Goal: Task Accomplishment & Management: Use online tool/utility

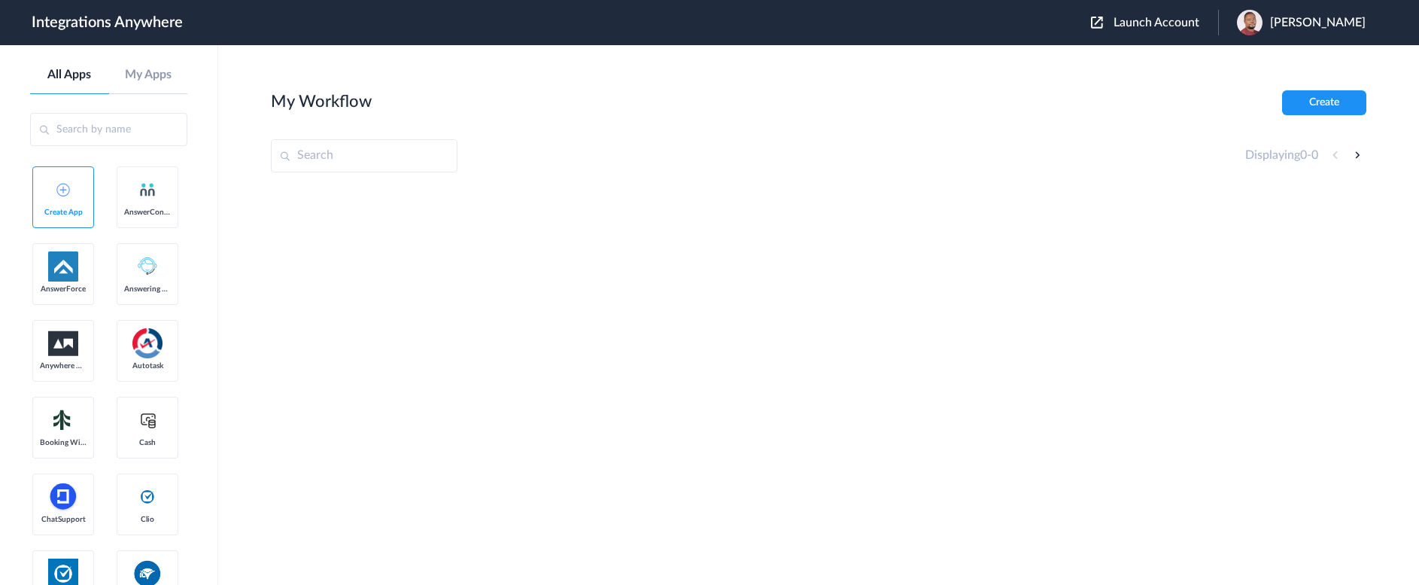
click at [1171, 26] on span "Launch Account" at bounding box center [1156, 23] width 86 height 12
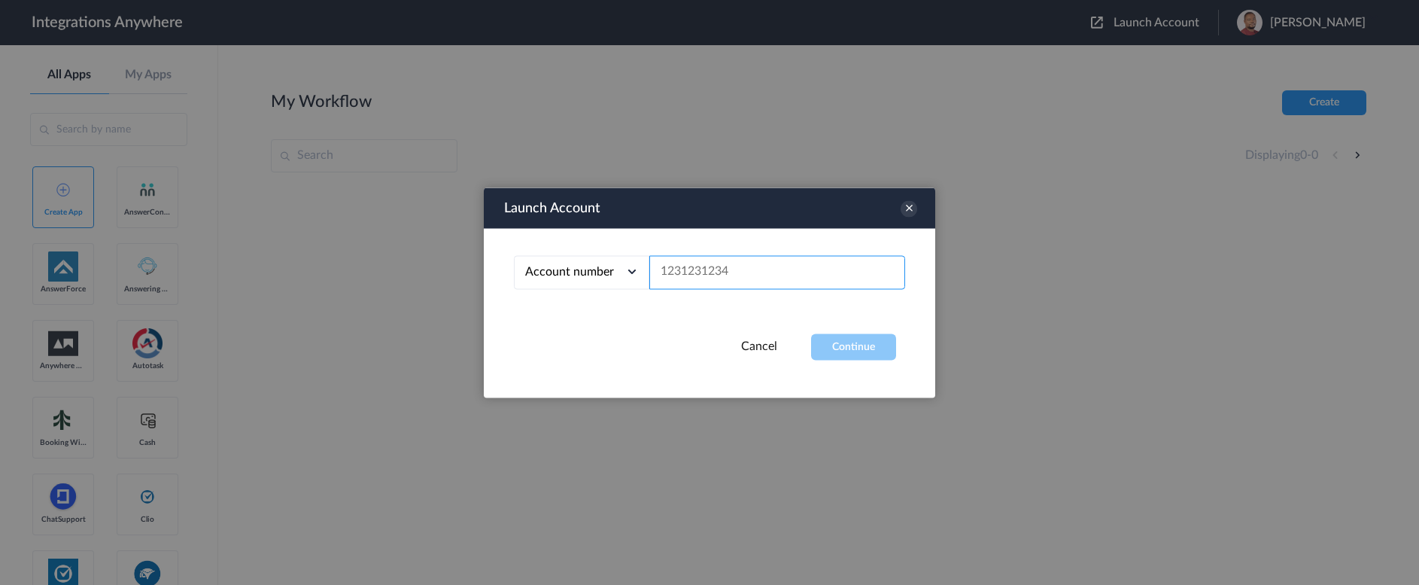
click at [731, 276] on input "text" at bounding box center [777, 272] width 256 height 34
paste input "8289981992"
type input "8289981992"
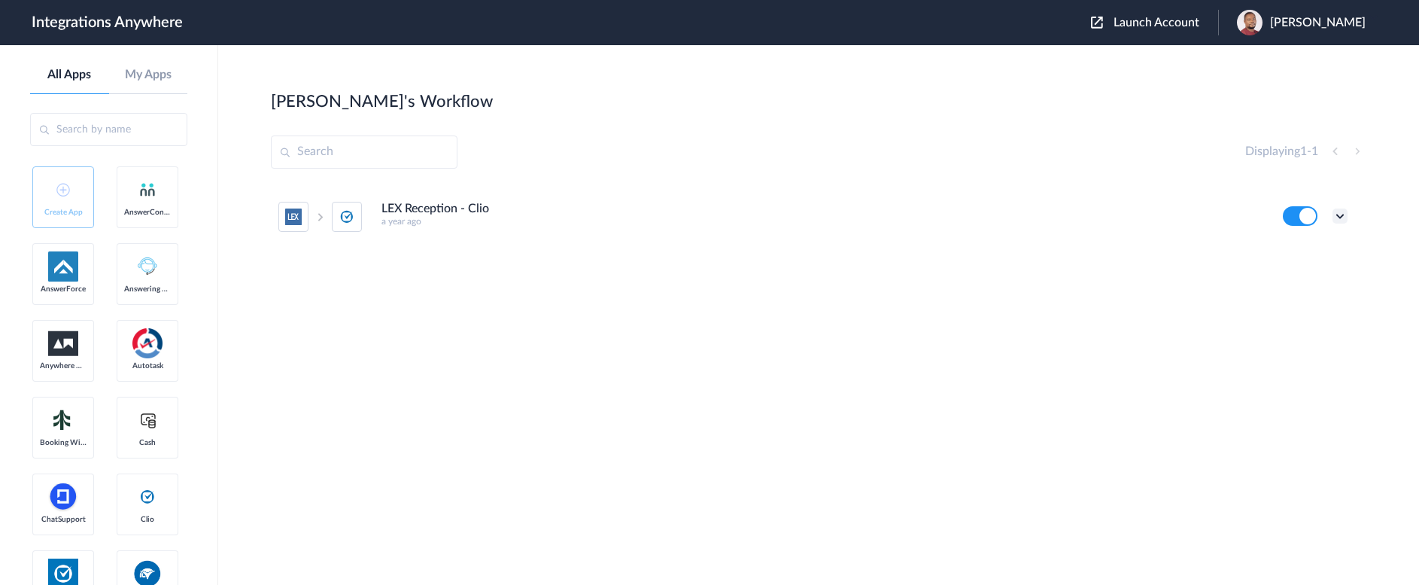
click at [1341, 216] on icon at bounding box center [1339, 215] width 15 height 15
click at [1313, 281] on link "Task history" at bounding box center [1297, 278] width 72 height 11
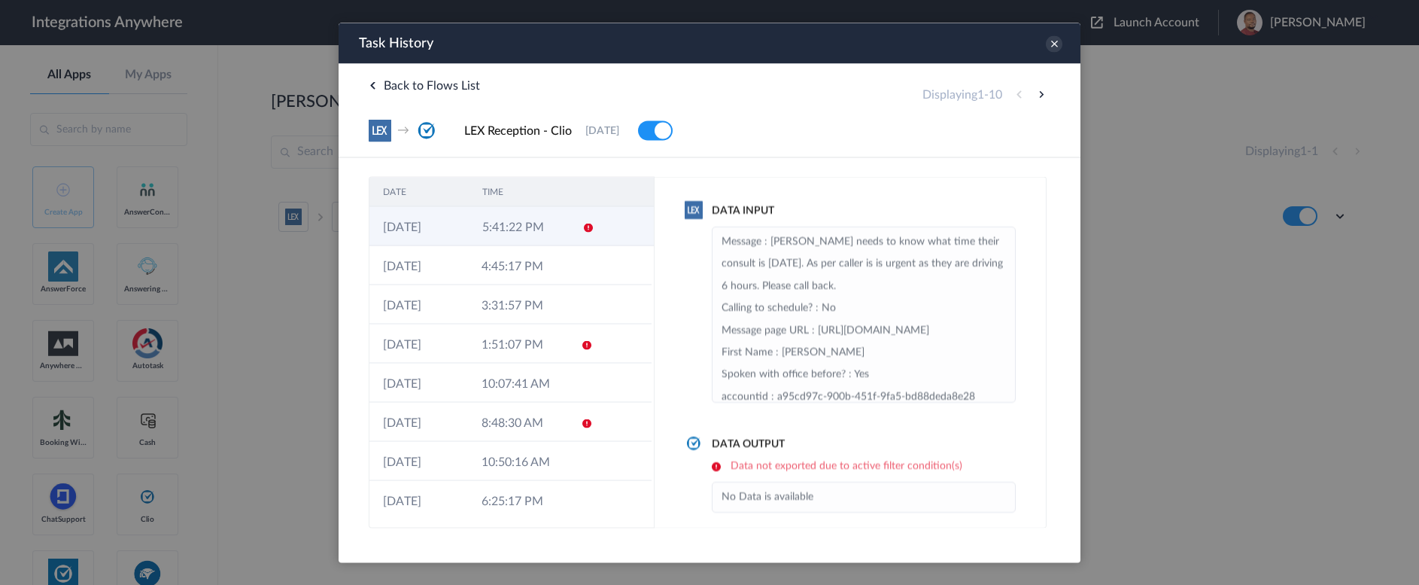
click at [448, 225] on td "[DATE]" at bounding box center [418, 225] width 99 height 39
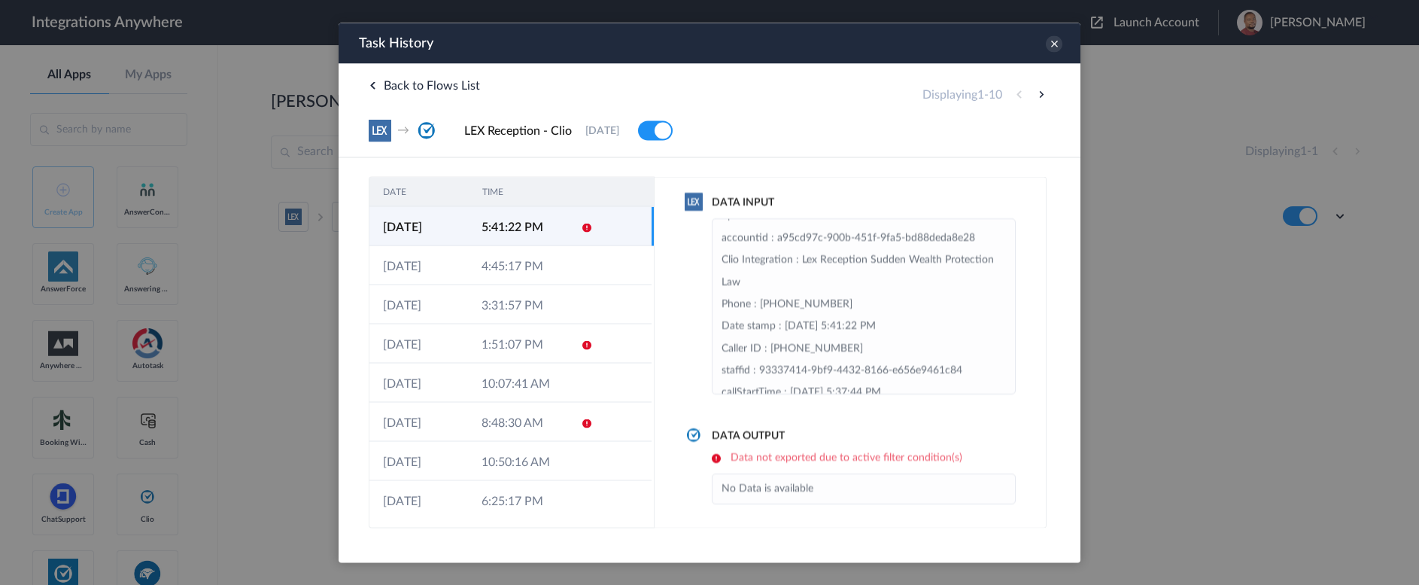
scroll to position [11, 0]
click at [1052, 47] on icon at bounding box center [1054, 43] width 17 height 17
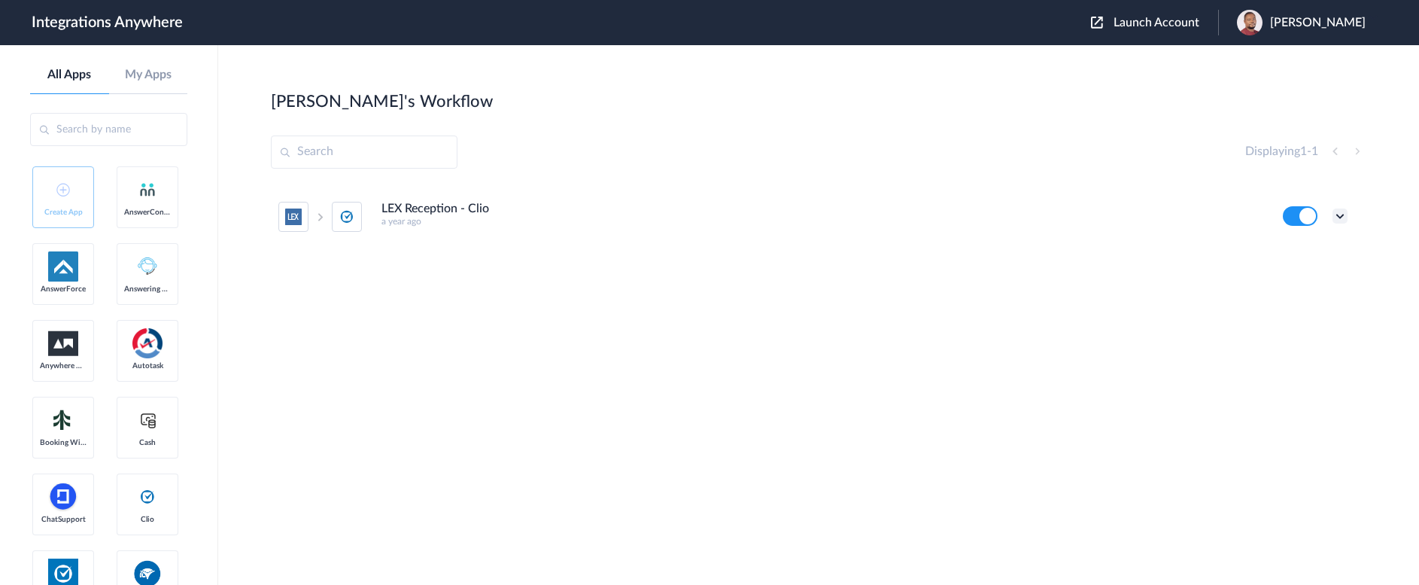
click at [1341, 218] on icon at bounding box center [1339, 215] width 15 height 15
click at [1296, 249] on link "Edit" at bounding box center [1279, 250] width 36 height 11
click at [1346, 214] on icon at bounding box center [1339, 215] width 15 height 15
click at [1320, 276] on link "Task history" at bounding box center [1297, 278] width 72 height 11
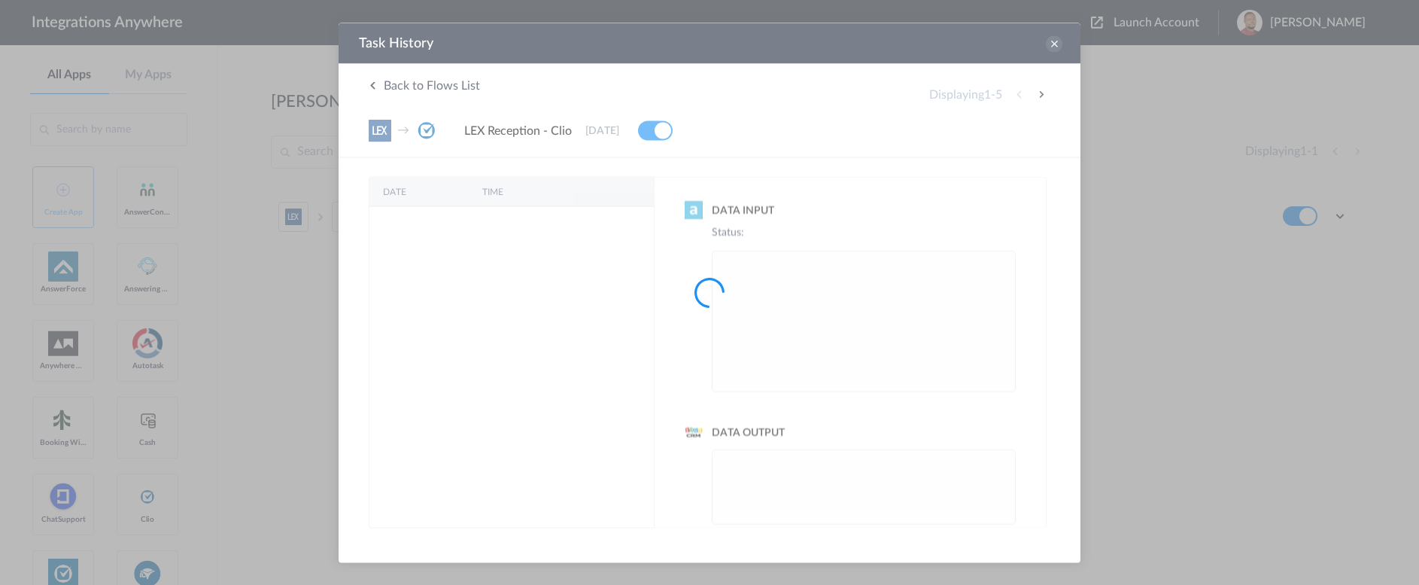
scroll to position [0, 0]
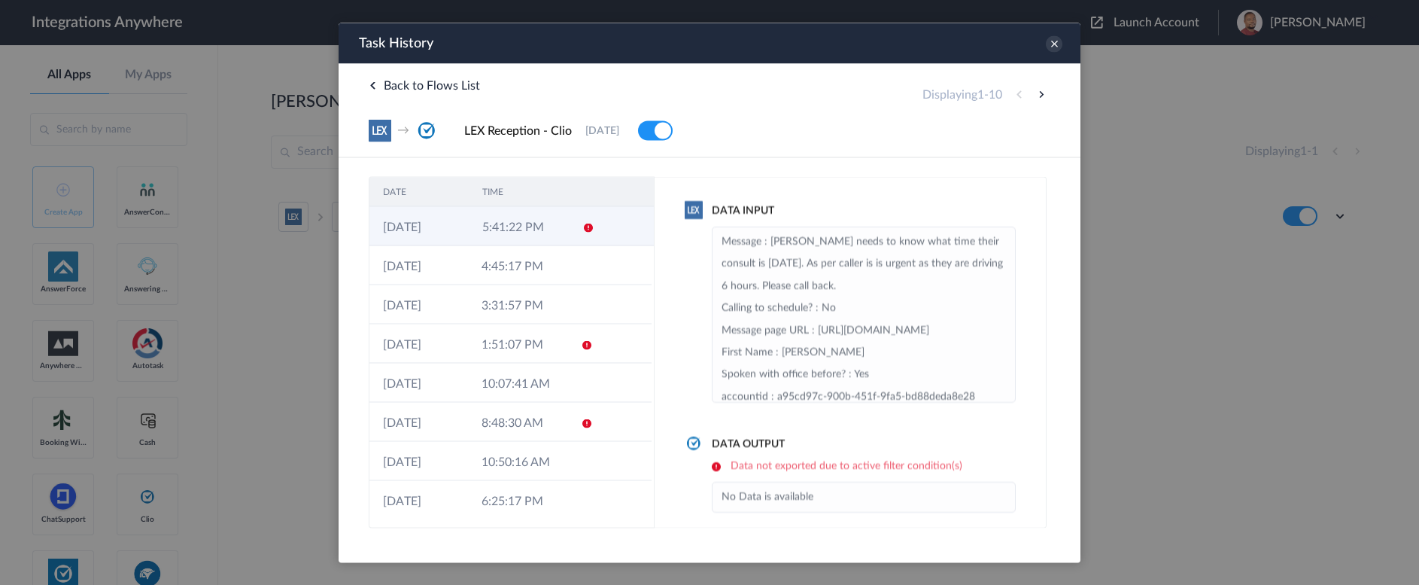
click at [525, 227] on td "5:41:22 PM" at bounding box center [518, 225] width 99 height 39
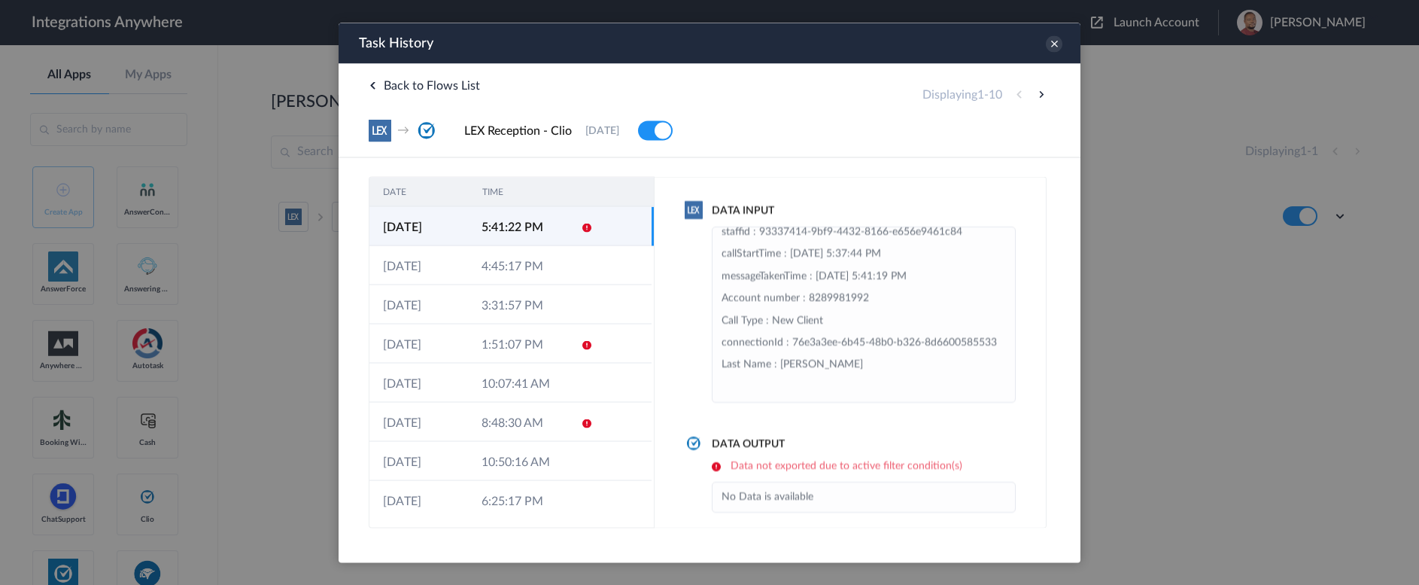
scroll to position [419, 0]
click at [1056, 44] on icon at bounding box center [1054, 43] width 17 height 17
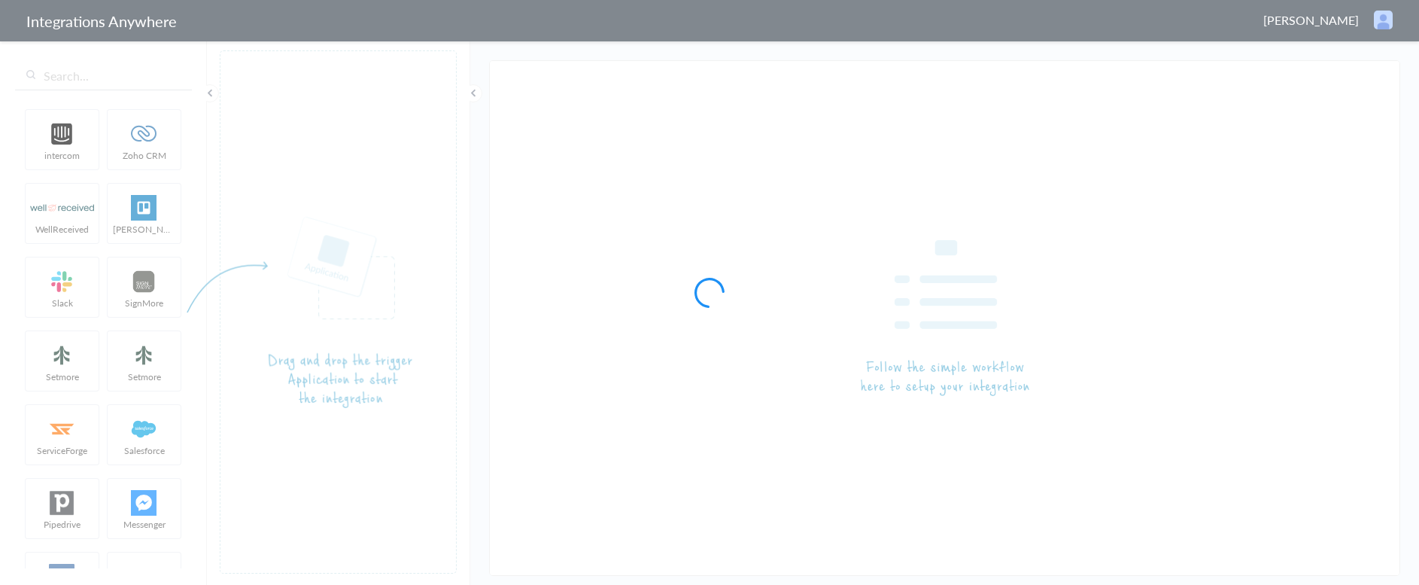
type input "LEX Reception - Clio"
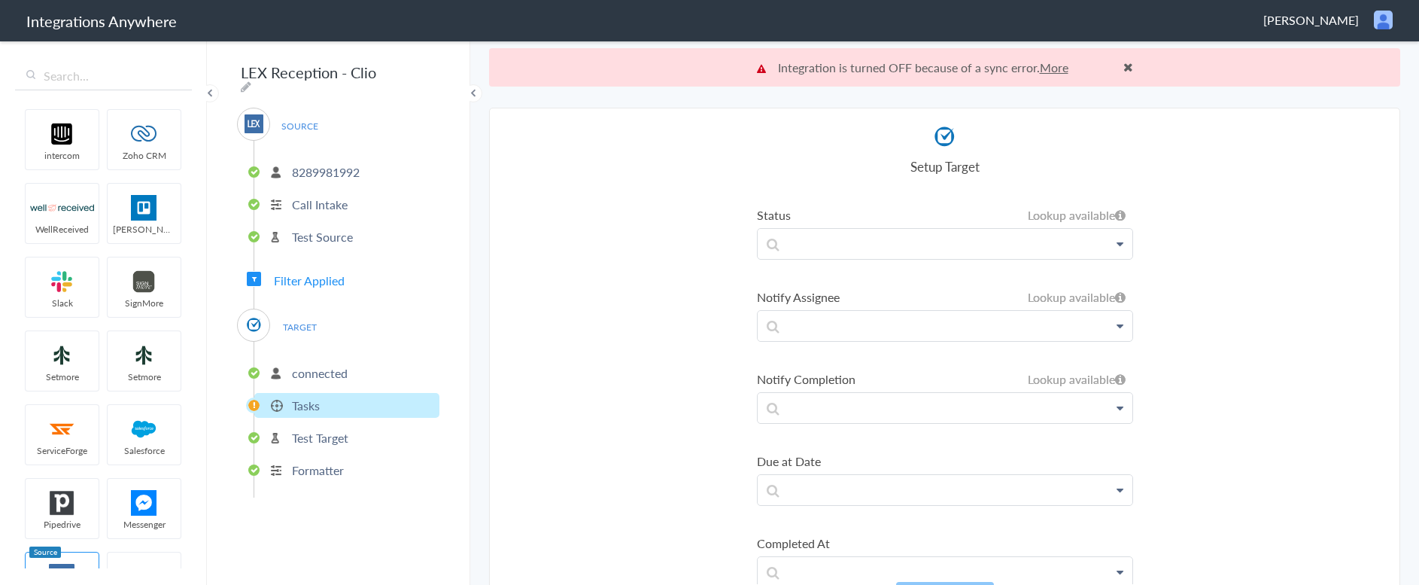
scroll to position [912, 0]
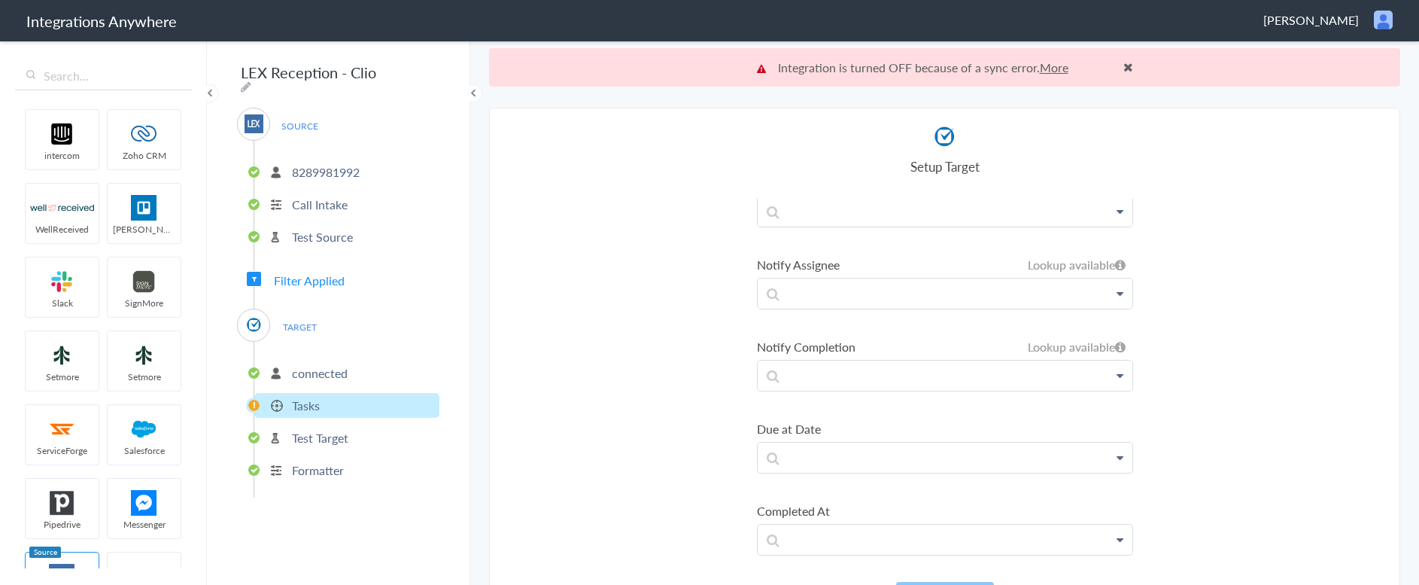
click at [301, 168] on p "8289981992" at bounding box center [326, 171] width 68 height 17
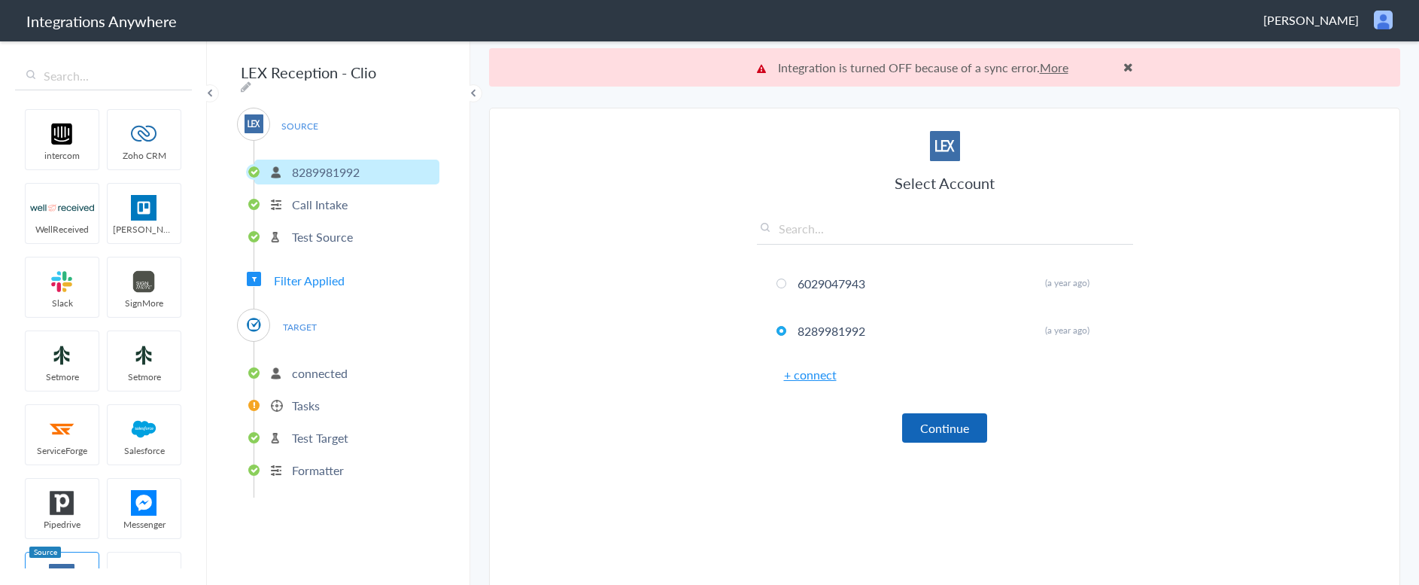
click at [944, 431] on button "Continue" at bounding box center [944, 427] width 85 height 29
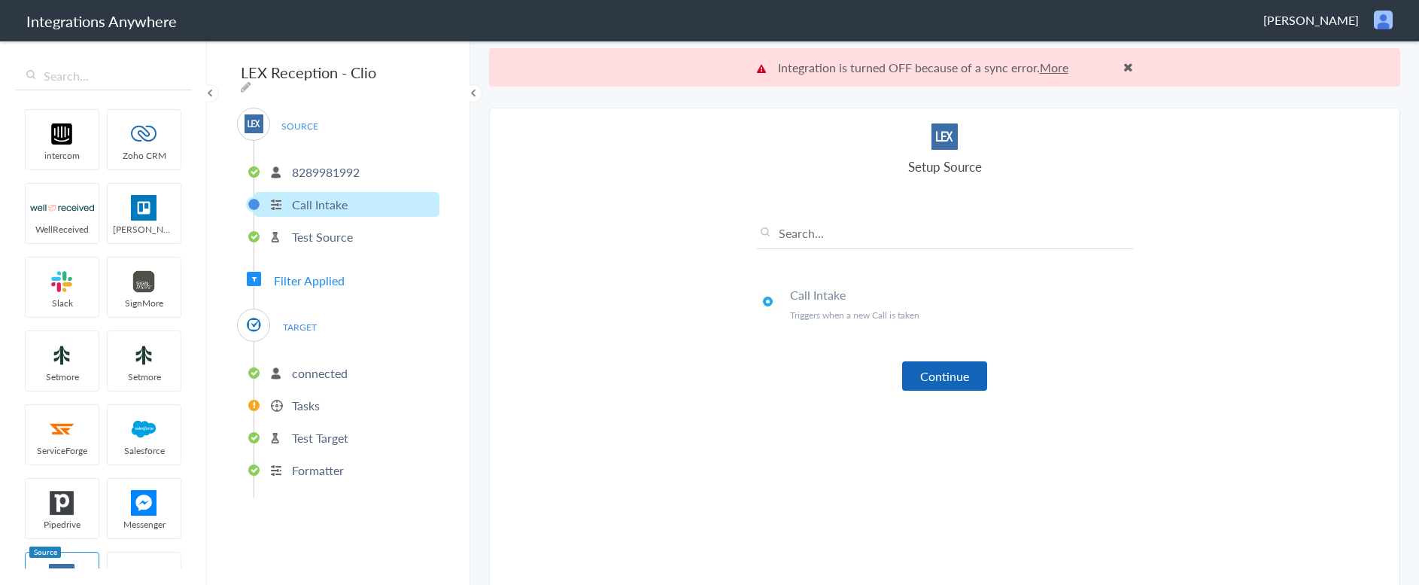
click at [938, 383] on button "Continue" at bounding box center [944, 375] width 85 height 29
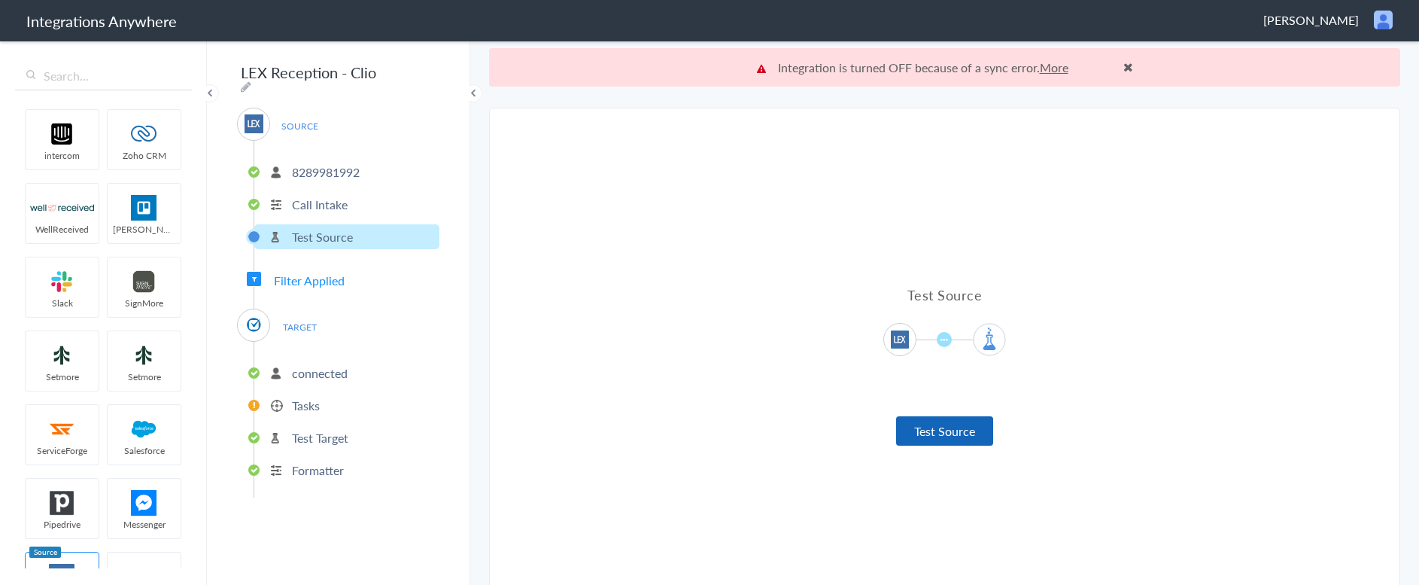
click at [940, 427] on button "Test Source" at bounding box center [944, 430] width 97 height 29
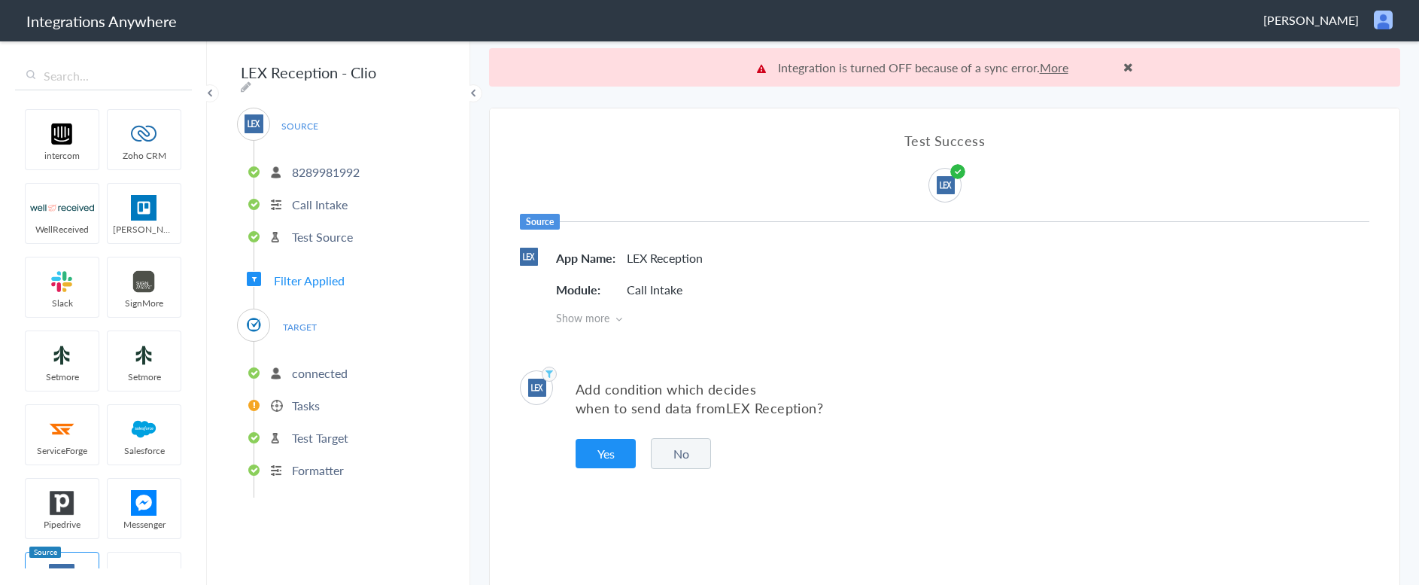
click at [680, 456] on button "No" at bounding box center [681, 453] width 60 height 31
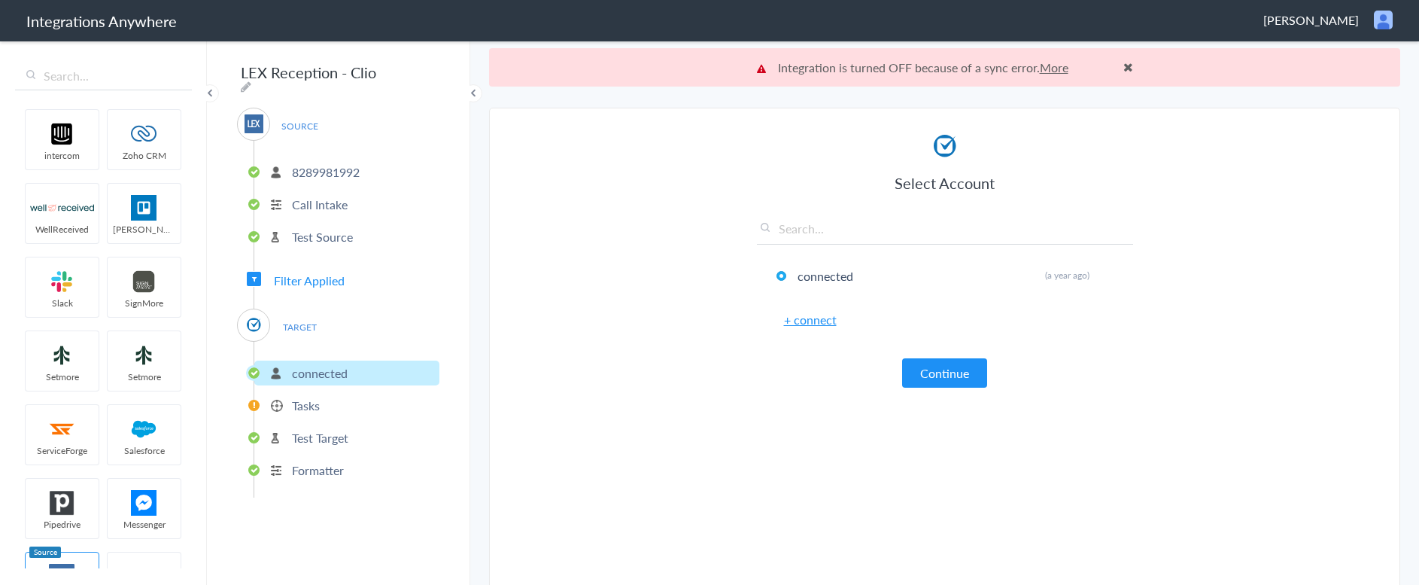
click at [316, 275] on span "Filter Applied" at bounding box center [309, 280] width 71 height 17
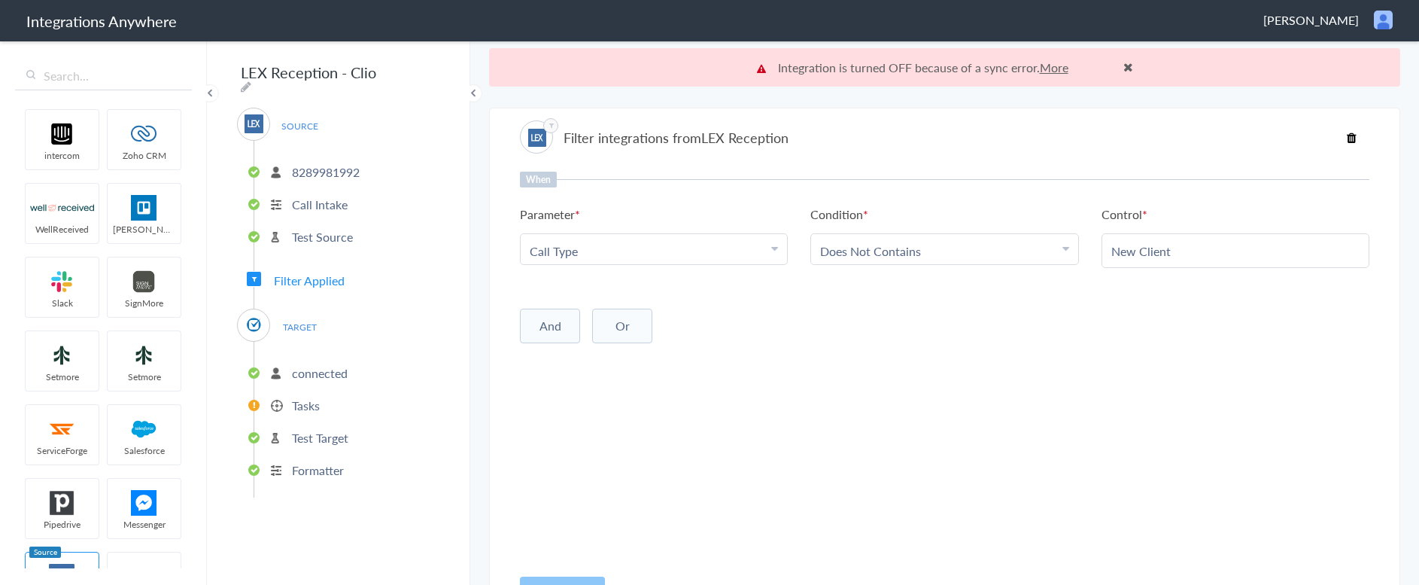
click at [324, 367] on p "connected" at bounding box center [320, 372] width 56 height 17
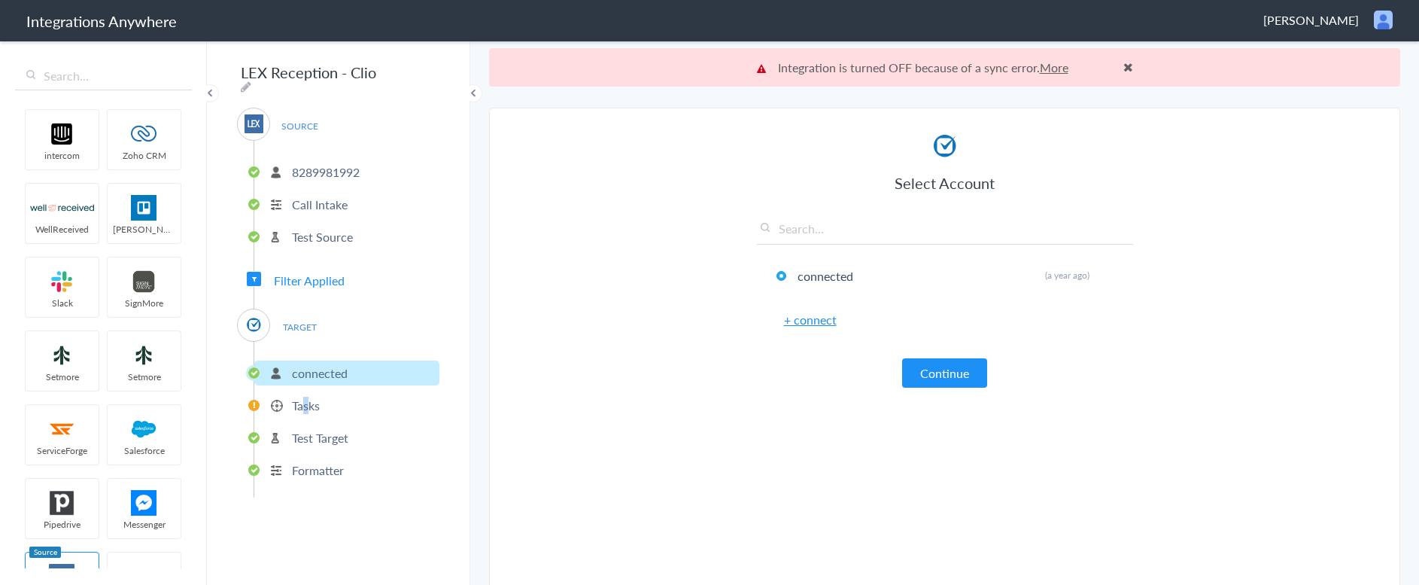
click at [307, 397] on p "Tasks" at bounding box center [306, 404] width 28 height 17
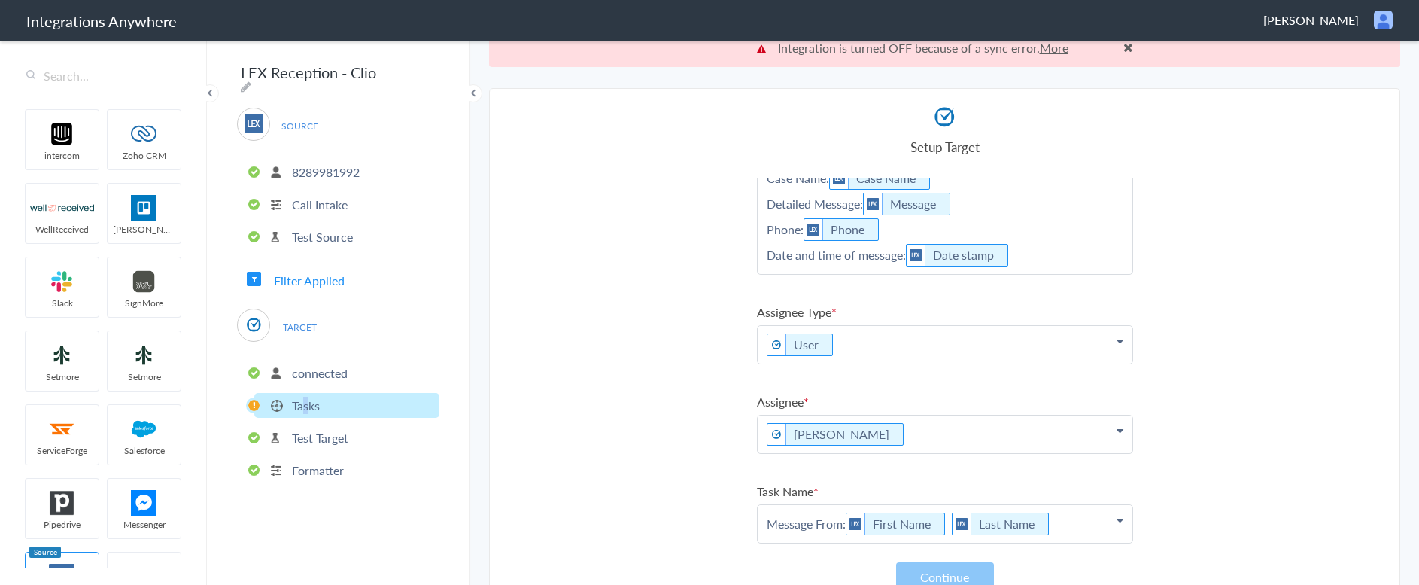
scroll to position [38, 0]
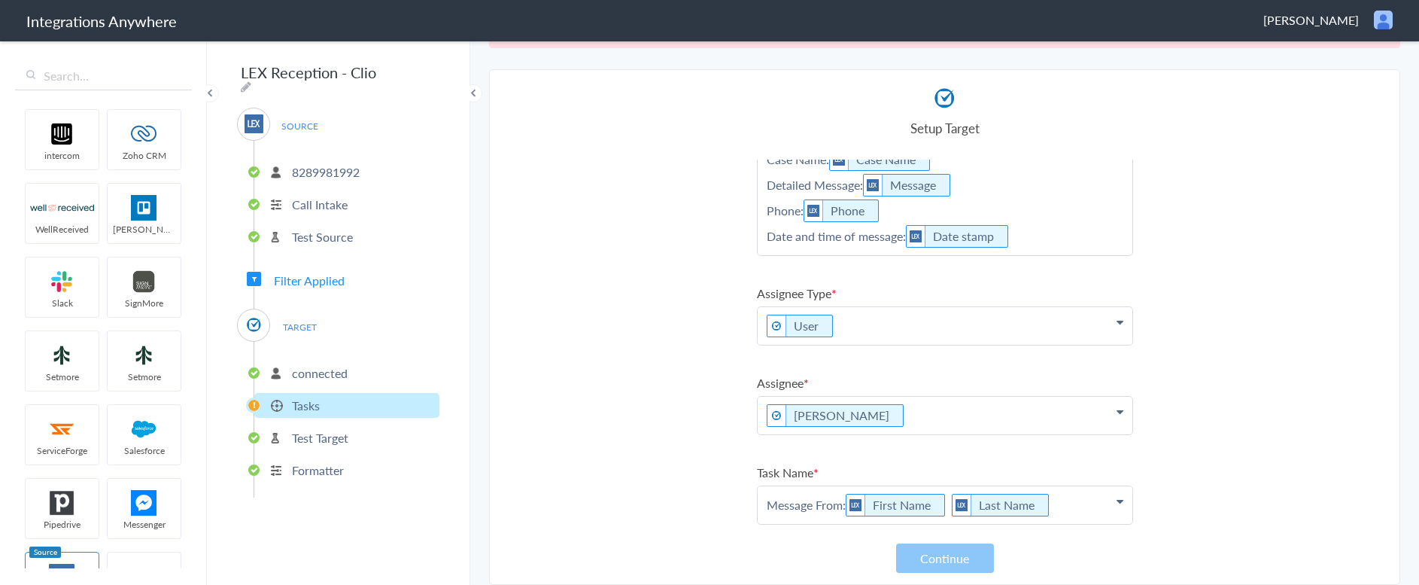
click at [307, 366] on p "connected" at bounding box center [320, 372] width 56 height 17
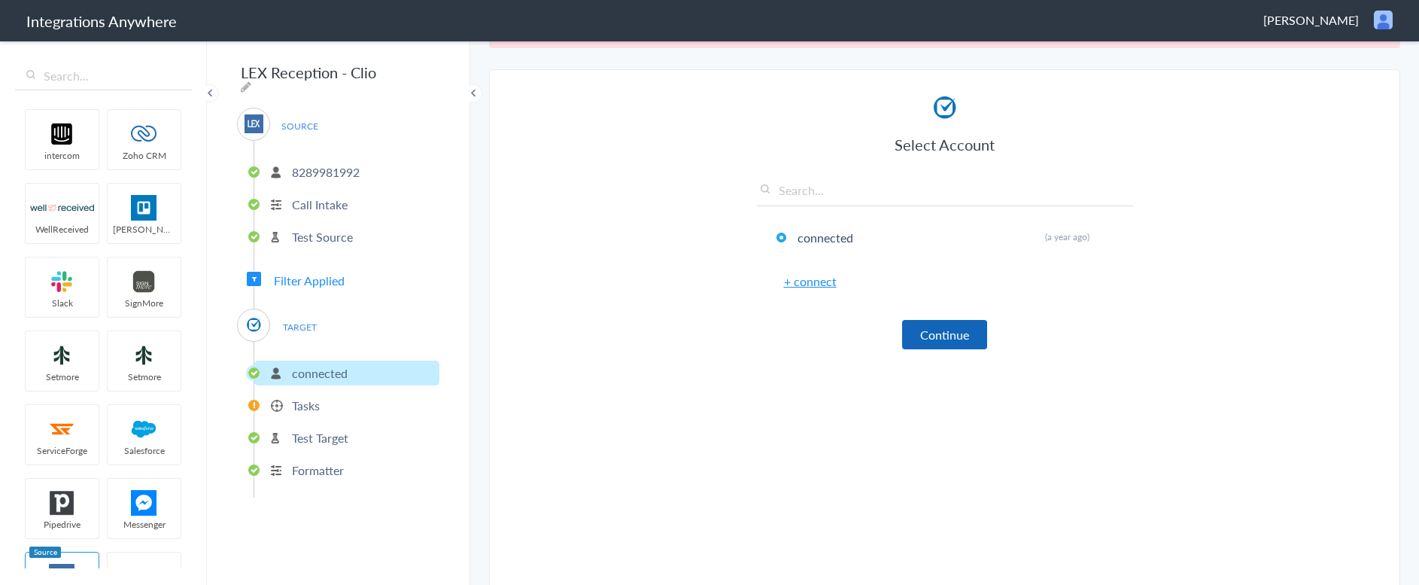
click at [931, 339] on button "Continue" at bounding box center [944, 334] width 85 height 29
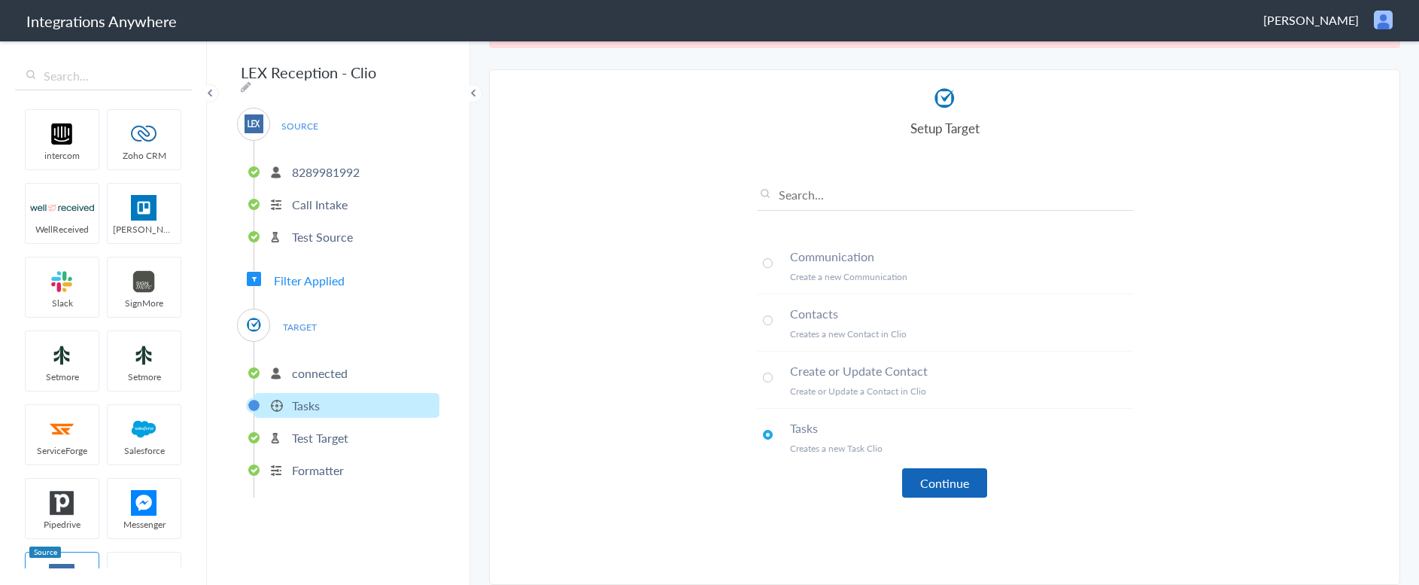
click at [961, 491] on button "Continue" at bounding box center [944, 482] width 85 height 29
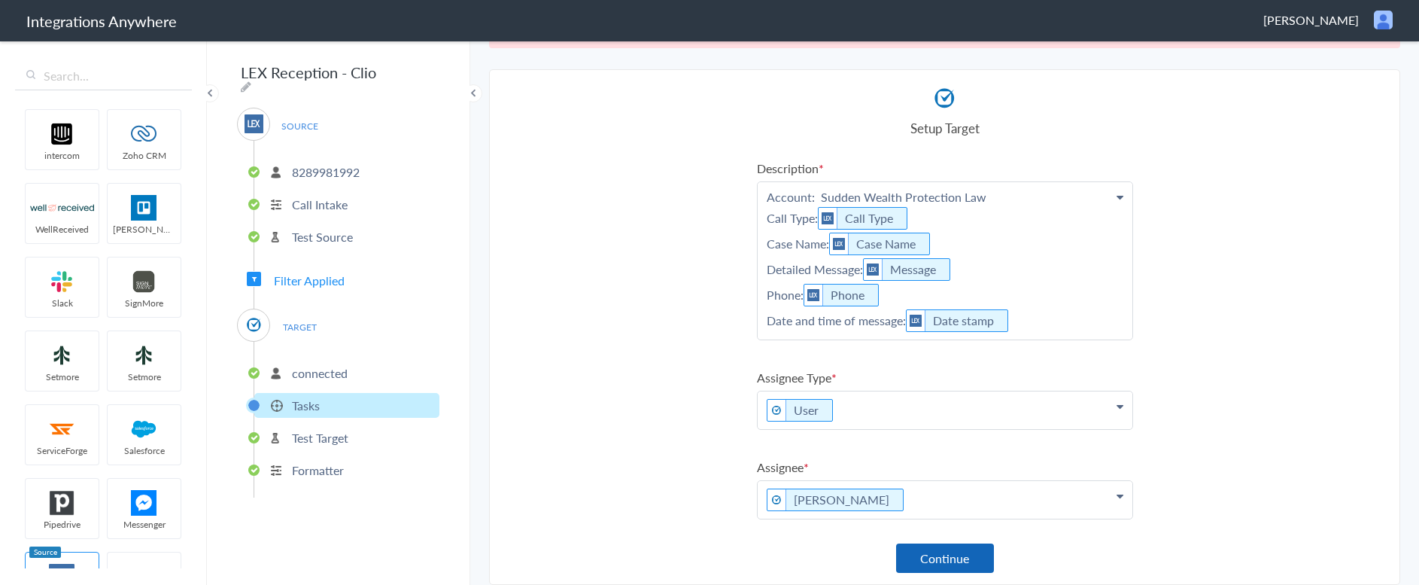
click at [949, 563] on button "Continue" at bounding box center [945, 557] width 98 height 29
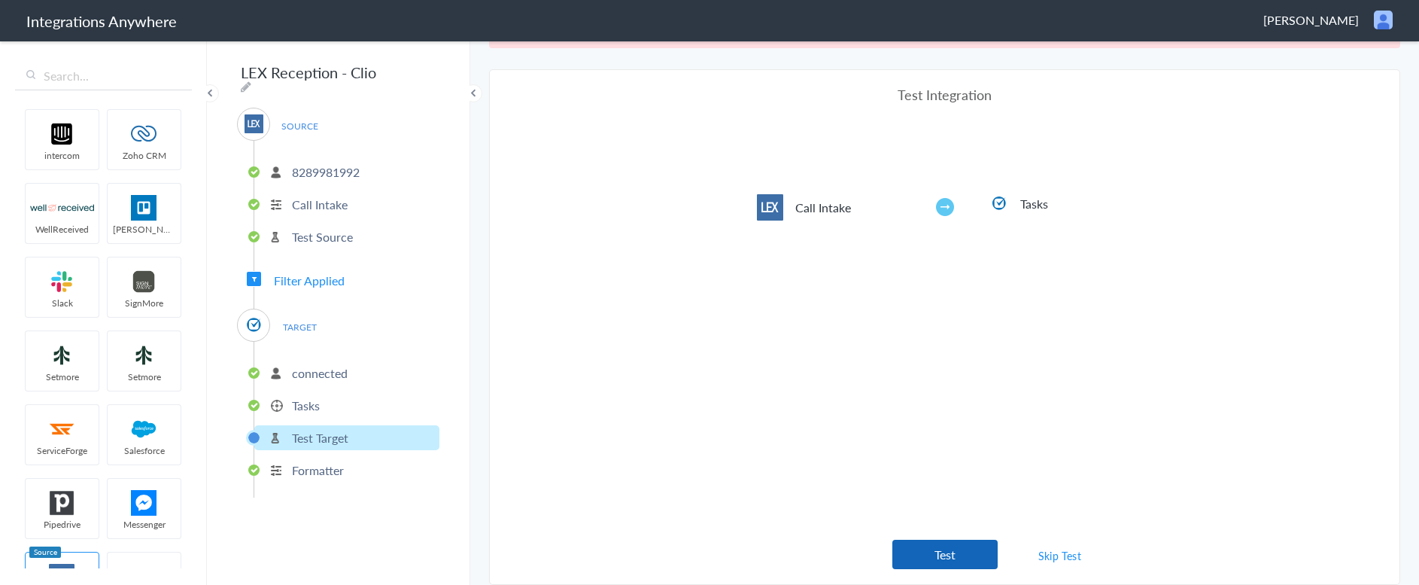
click at [924, 561] on button "Test" at bounding box center [944, 553] width 105 height 29
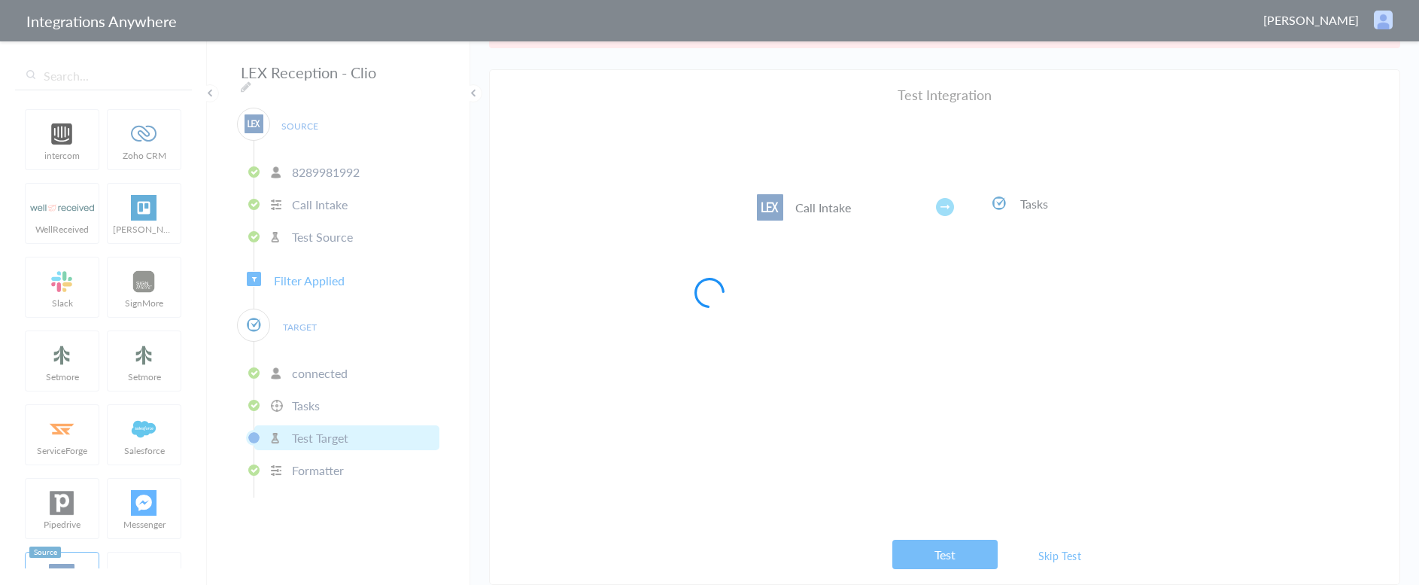
scroll to position [0, 0]
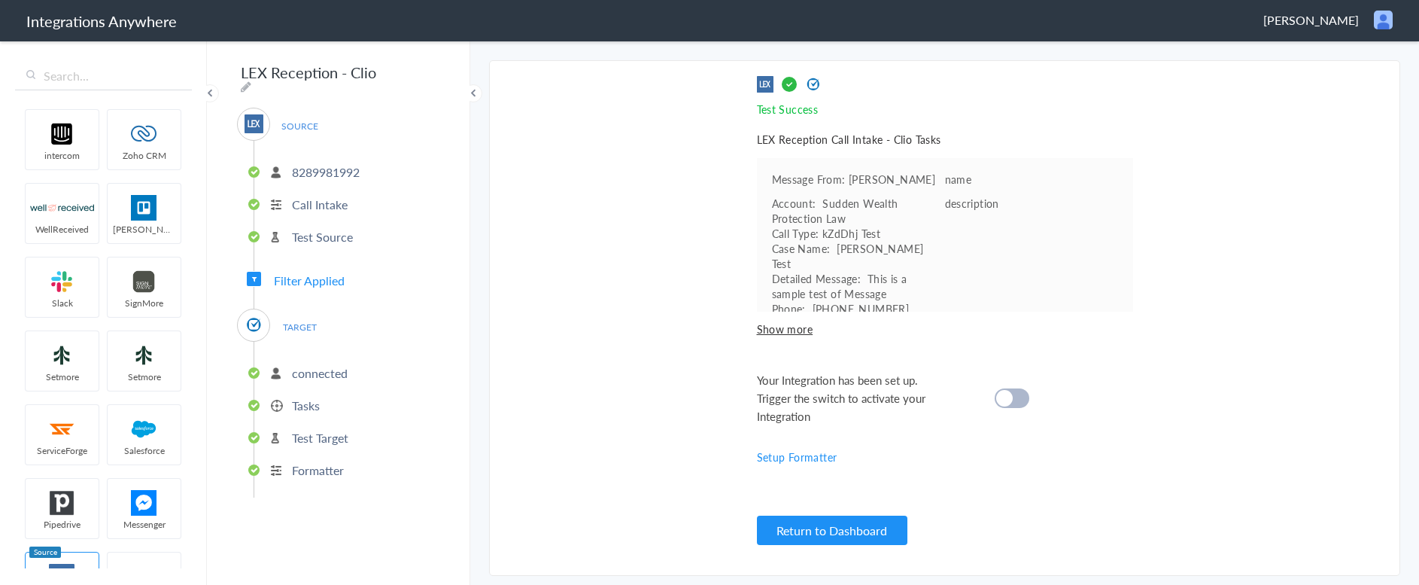
click at [1022, 395] on div at bounding box center [1012, 398] width 35 height 20
click at [317, 278] on span "Filter Applied" at bounding box center [309, 280] width 71 height 17
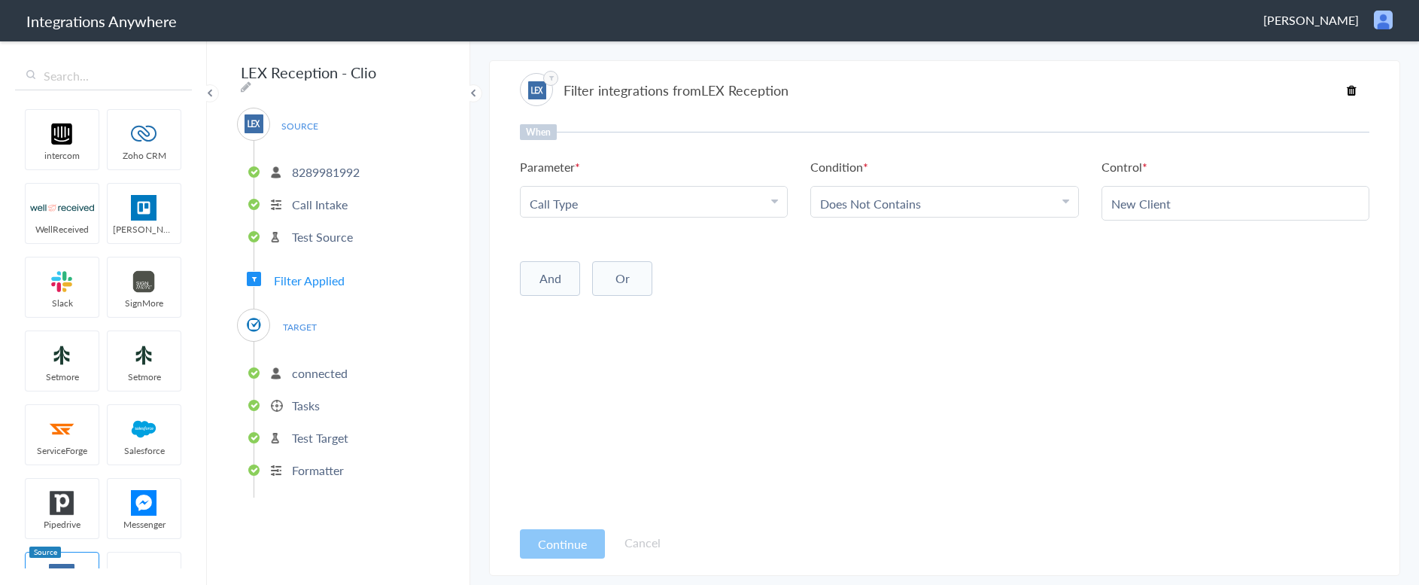
click at [336, 228] on p "Test Source" at bounding box center [322, 236] width 61 height 17
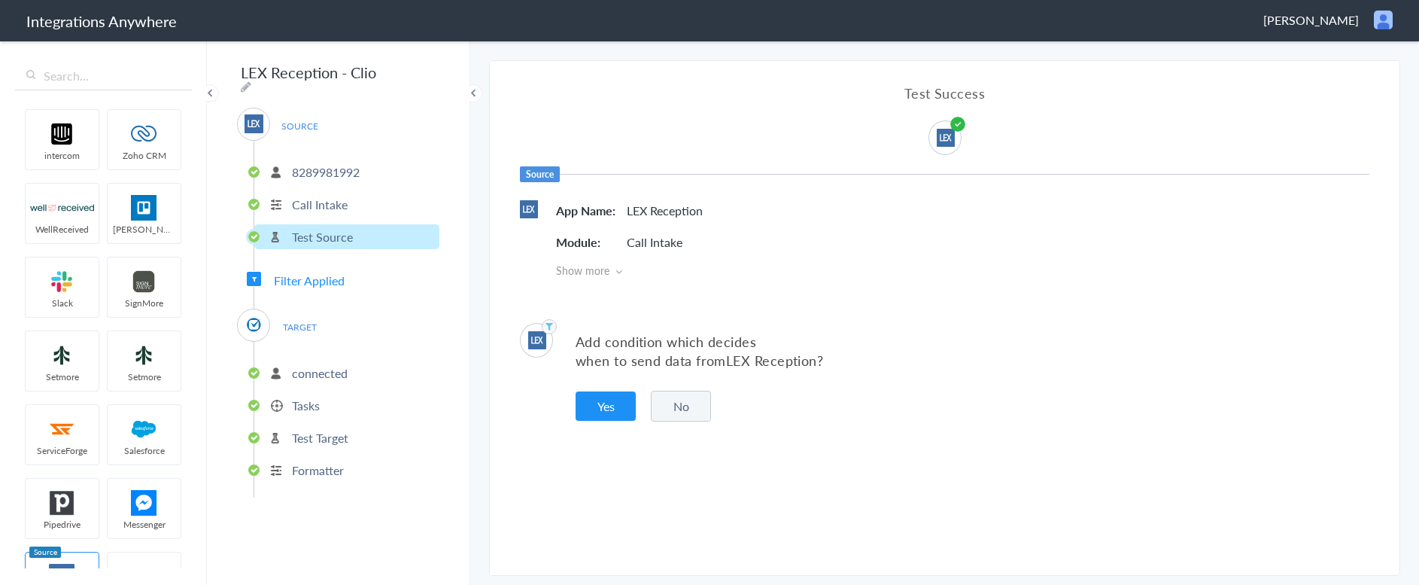
click at [694, 404] on button "No" at bounding box center [681, 405] width 60 height 31
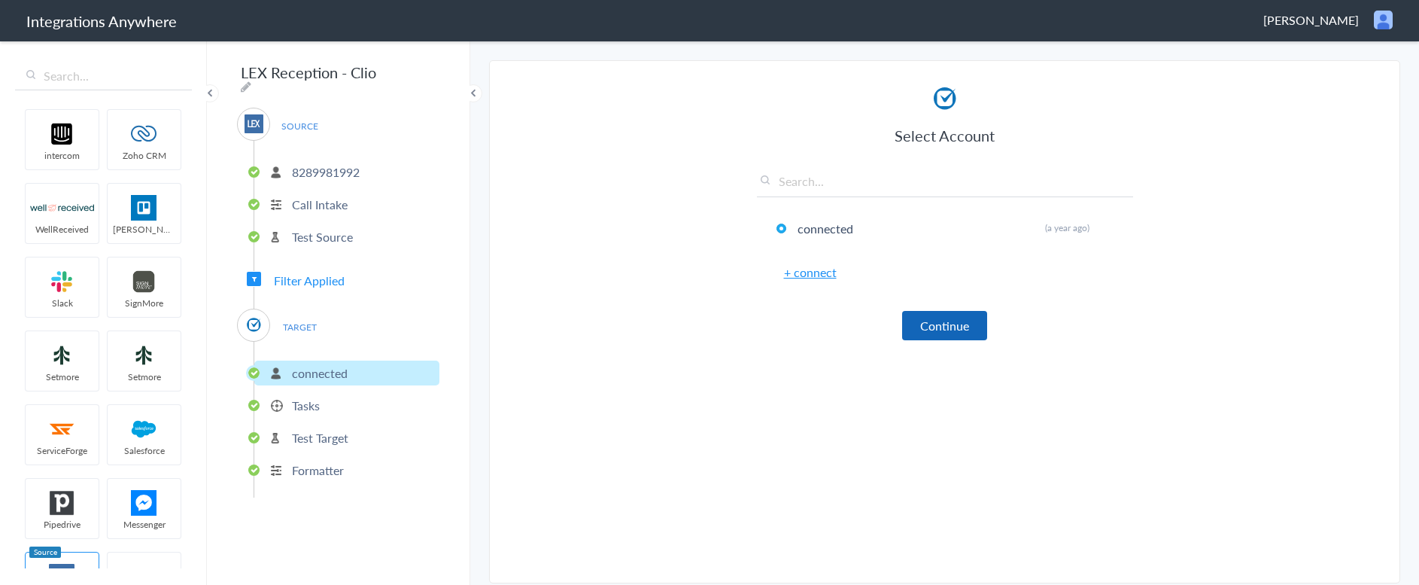
click at [949, 327] on button "Continue" at bounding box center [944, 325] width 85 height 29
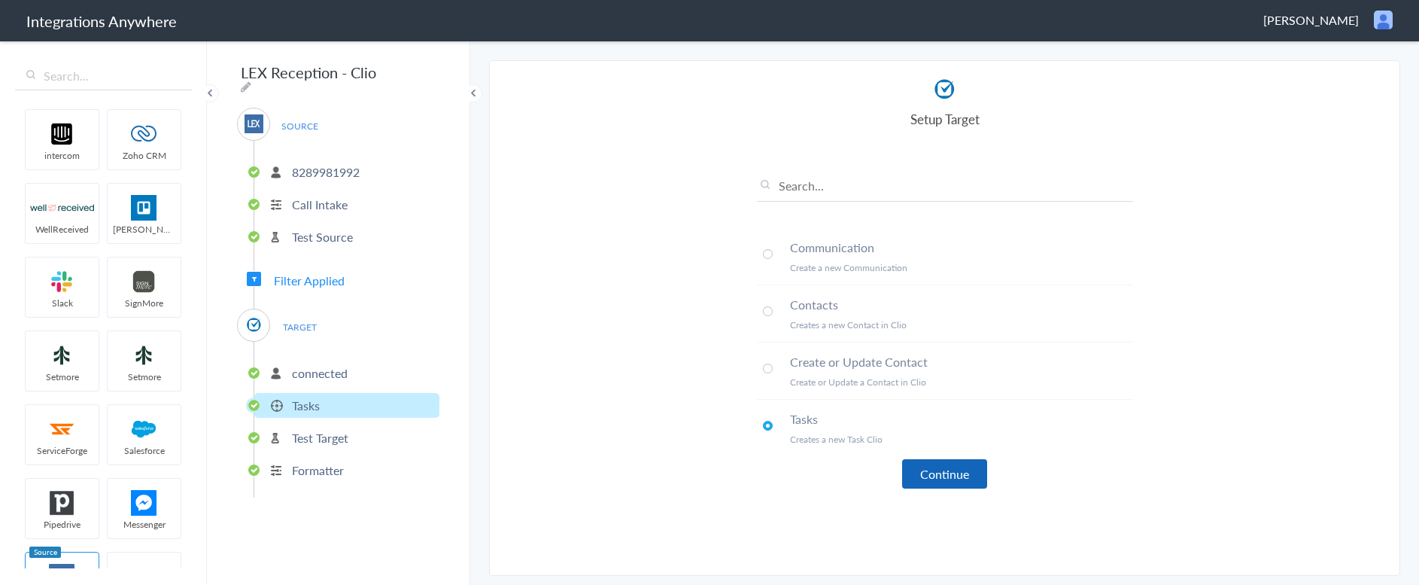
click at [952, 473] on button "Continue" at bounding box center [944, 473] width 85 height 29
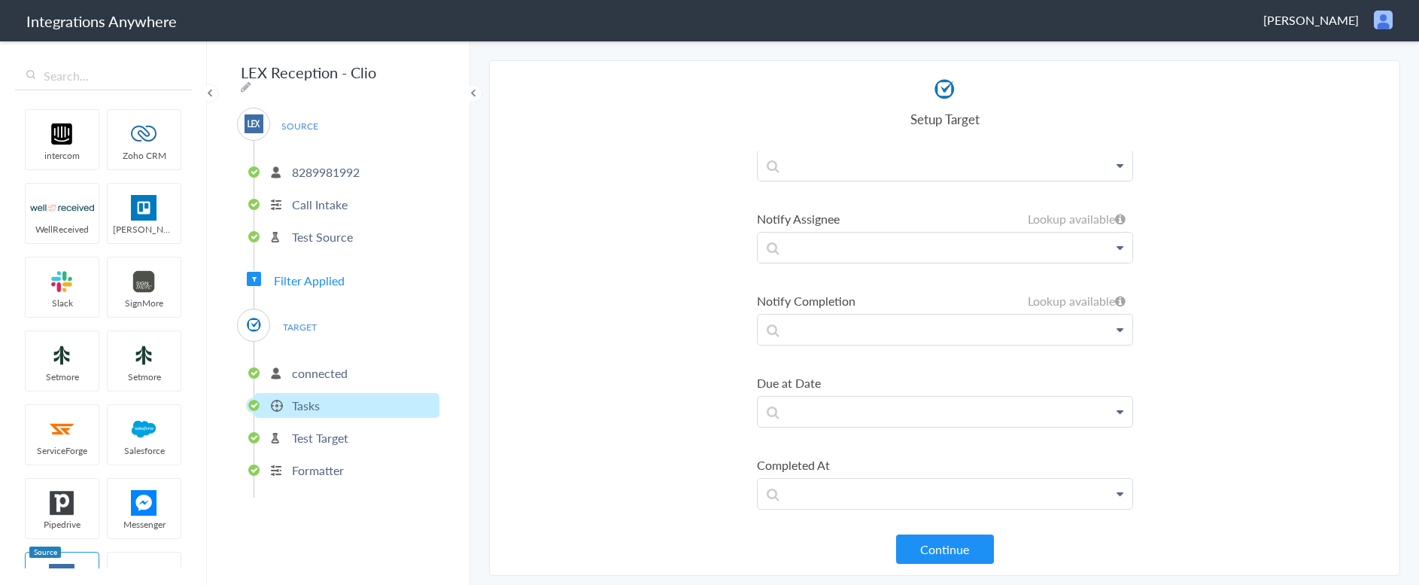
scroll to position [912, 0]
click at [332, 277] on span "Filter Applied" at bounding box center [309, 280] width 71 height 17
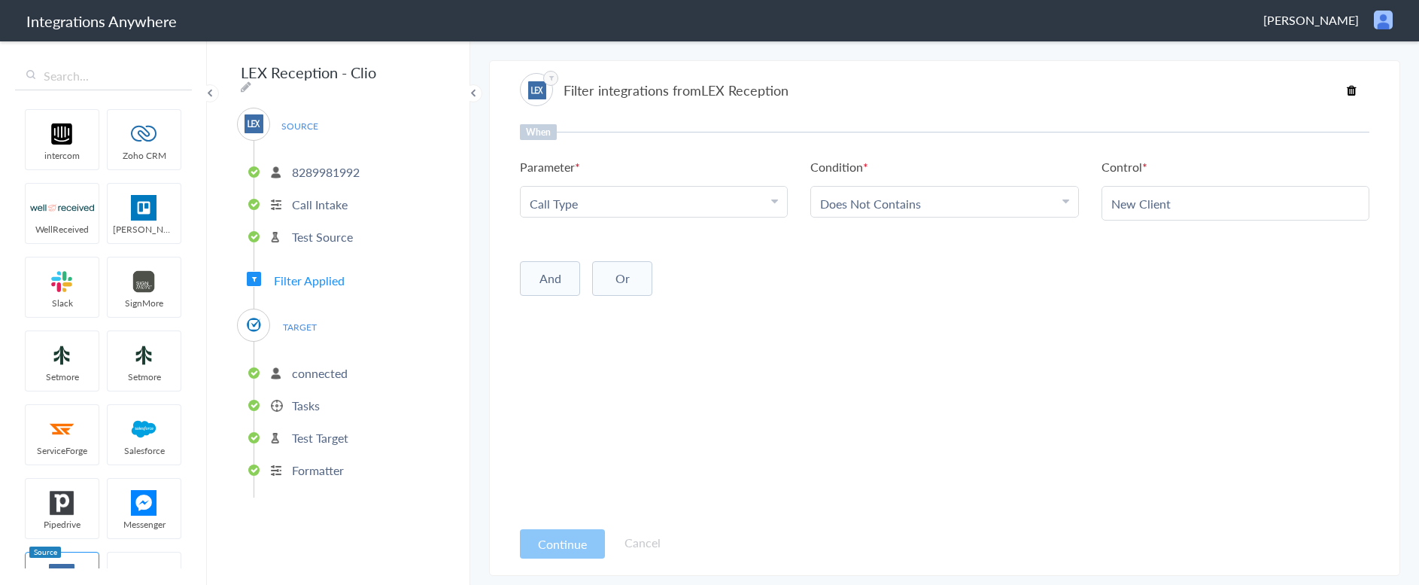
click at [940, 412] on div "When Parameter Choose Parameter Call Type First Name Last Name Phone Case Name …" at bounding box center [944, 320] width 849 height 393
click at [1351, 89] on icon at bounding box center [1352, 90] width 10 height 12
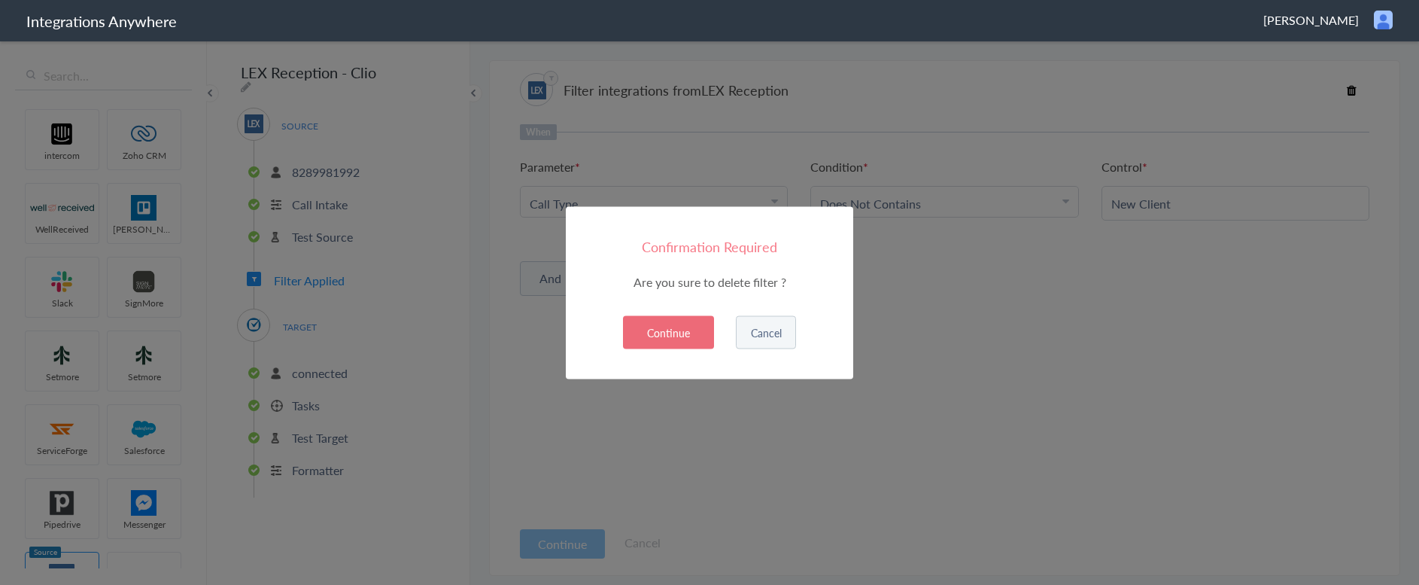
click at [662, 333] on button "Continue" at bounding box center [668, 331] width 91 height 33
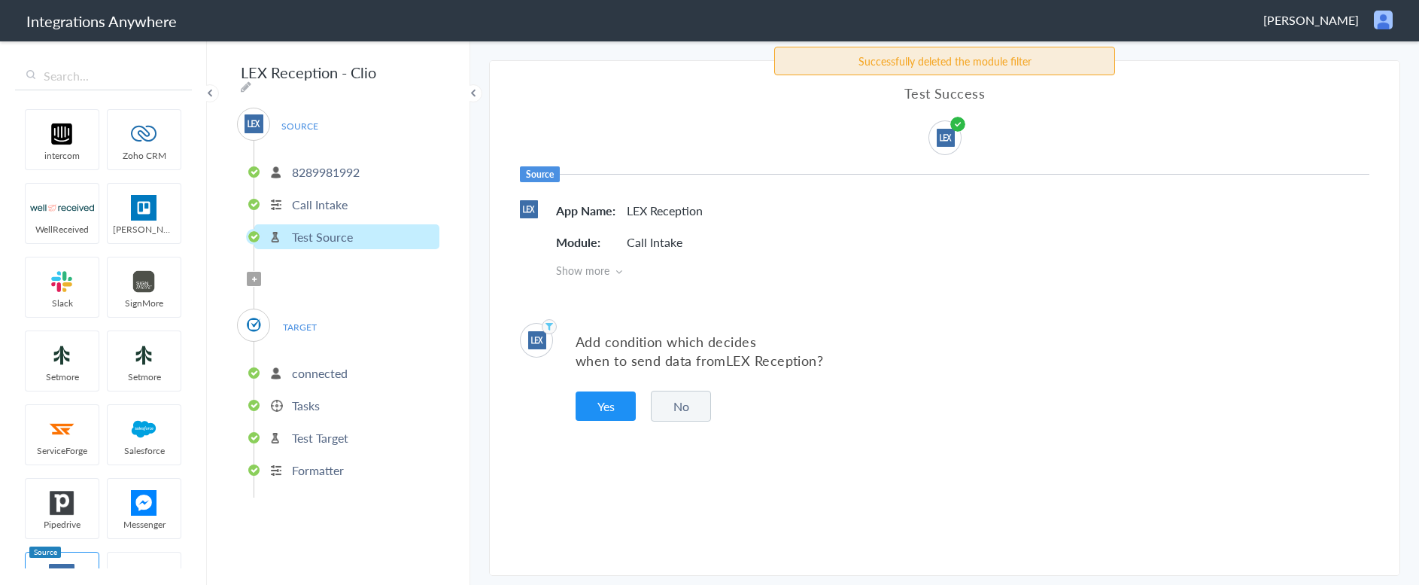
click at [688, 410] on button "No" at bounding box center [681, 405] width 60 height 31
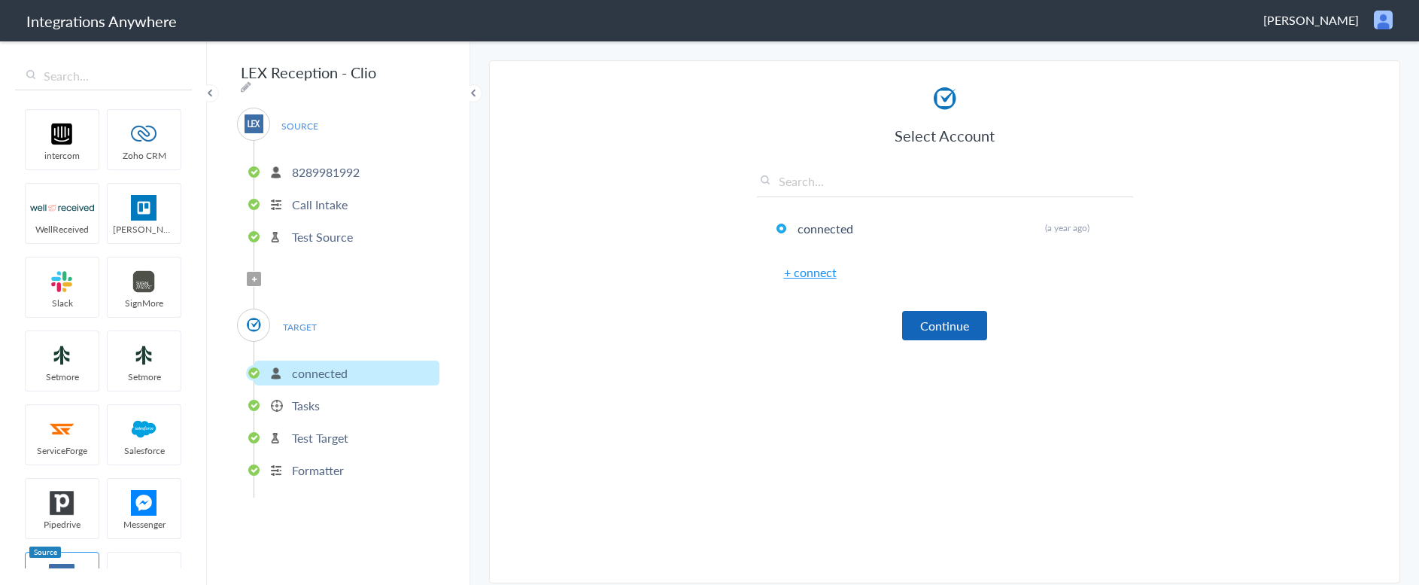
click at [935, 322] on button "Continue" at bounding box center [944, 325] width 85 height 29
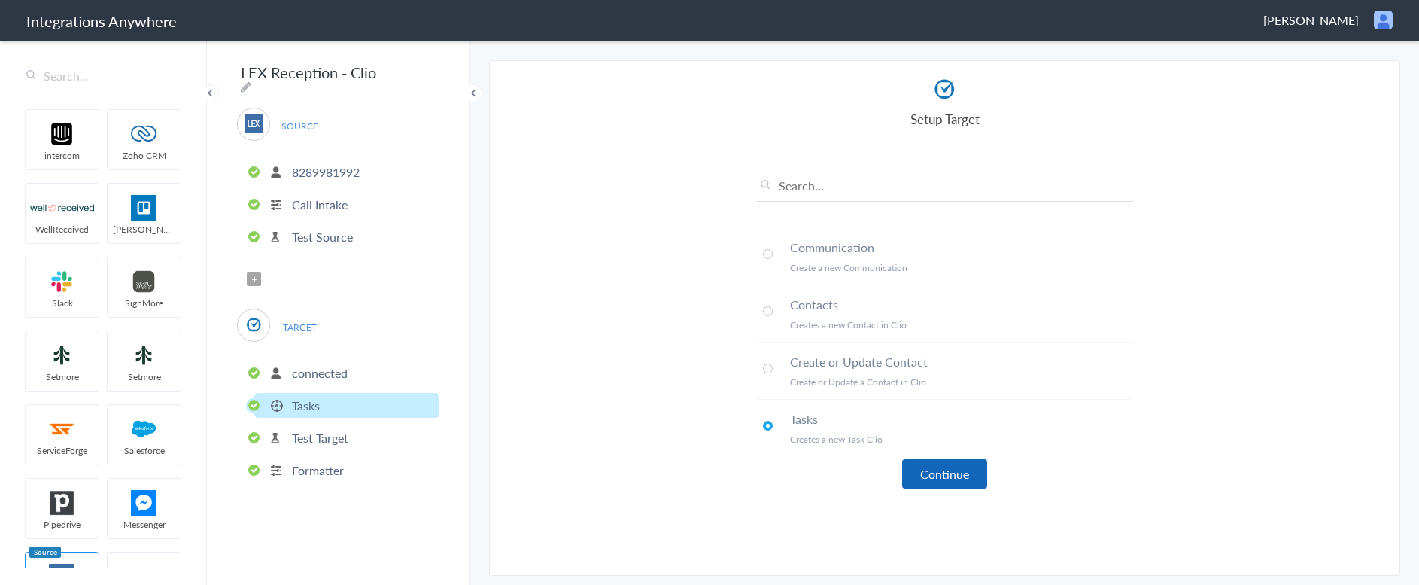
click at [943, 478] on button "Continue" at bounding box center [944, 473] width 85 height 29
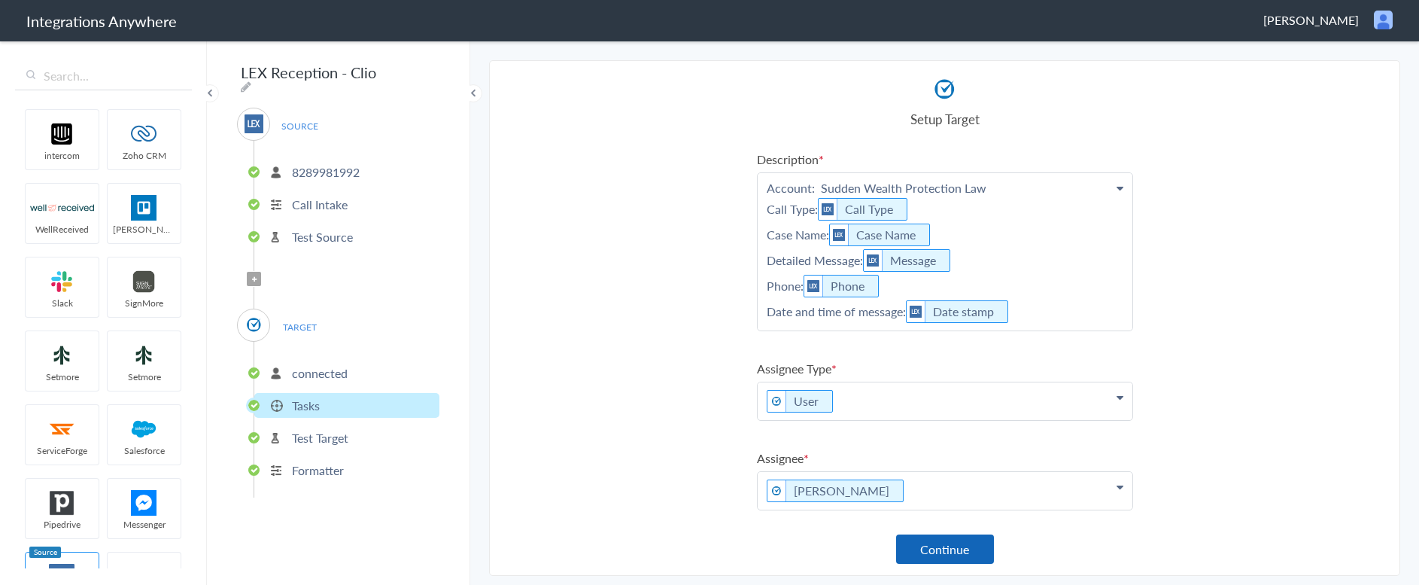
click at [937, 549] on button "Continue" at bounding box center [945, 548] width 98 height 29
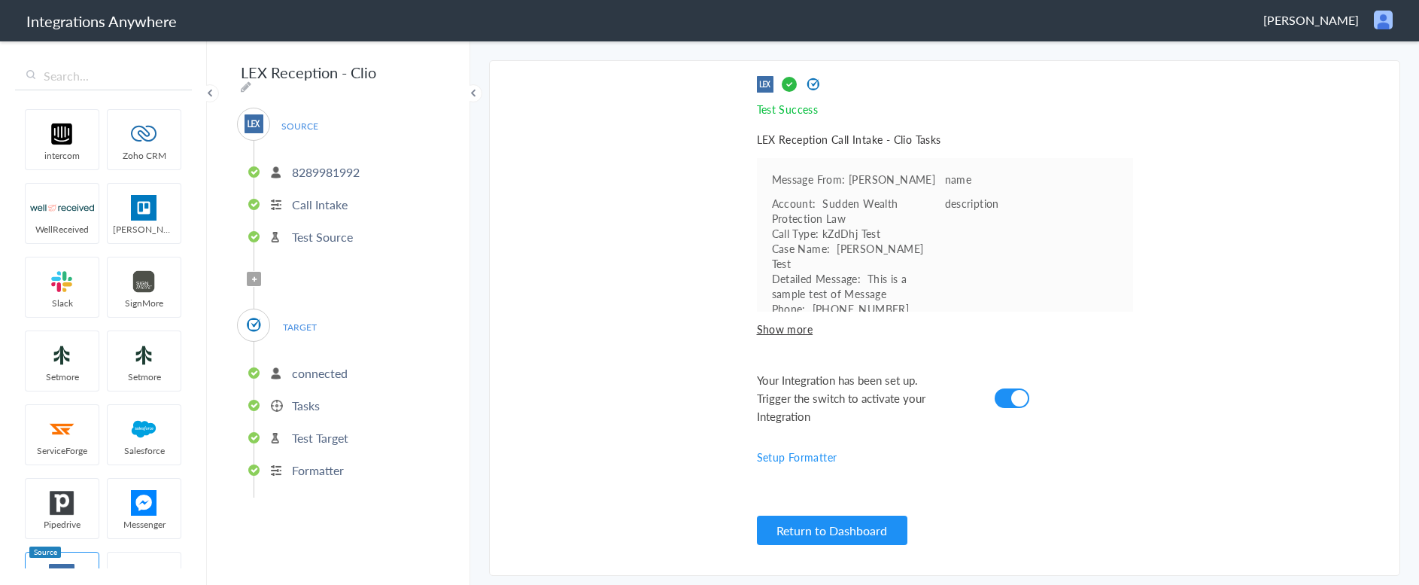
click at [624, 427] on section "Select Account 6029047943 Rename Delete (a year ago) 8289981992 Rename Delete (…" at bounding box center [944, 317] width 911 height 515
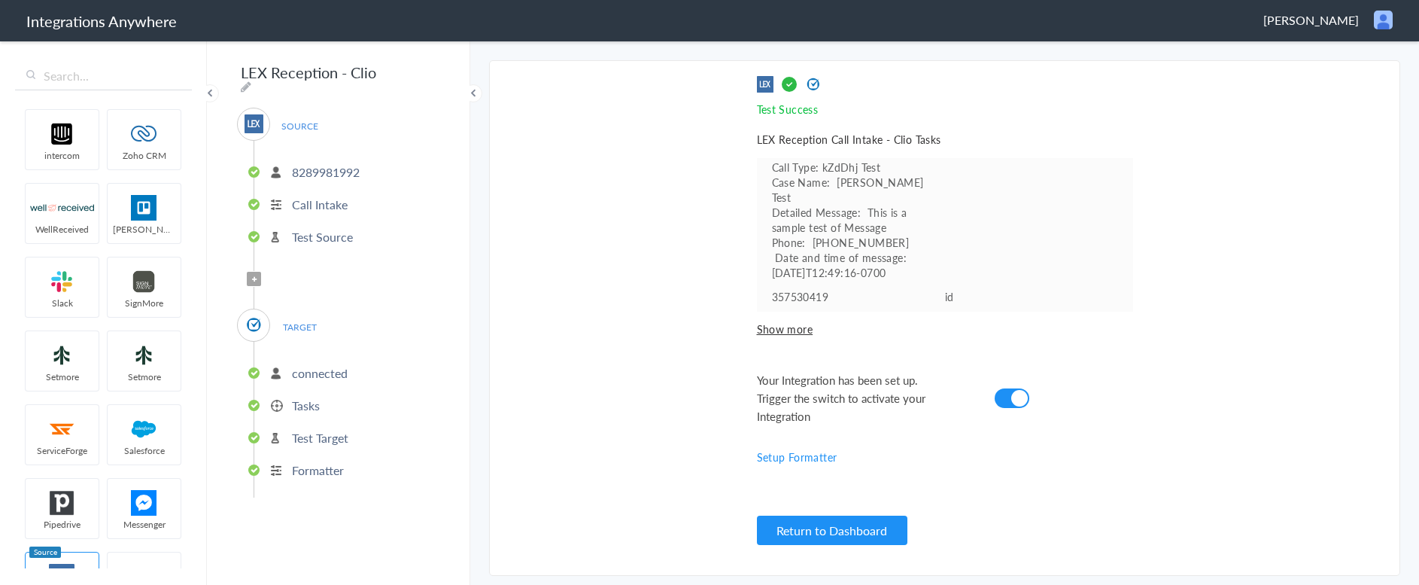
click at [1327, 21] on span "Stephanie Ruiz" at bounding box center [1311, 19] width 96 height 17
click at [1330, 56] on li "Logout" at bounding box center [1351, 55] width 104 height 23
